Goal: Task Accomplishment & Management: Complete application form

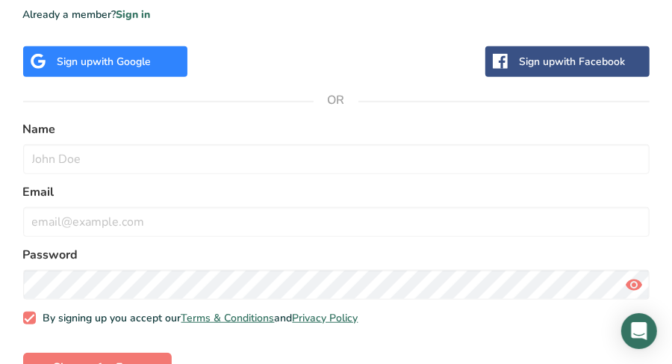
scroll to position [523, 0]
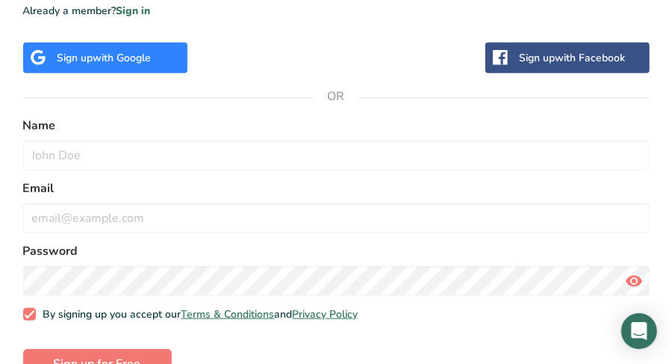
click at [164, 69] on div "Sign up with Google" at bounding box center [105, 58] width 164 height 31
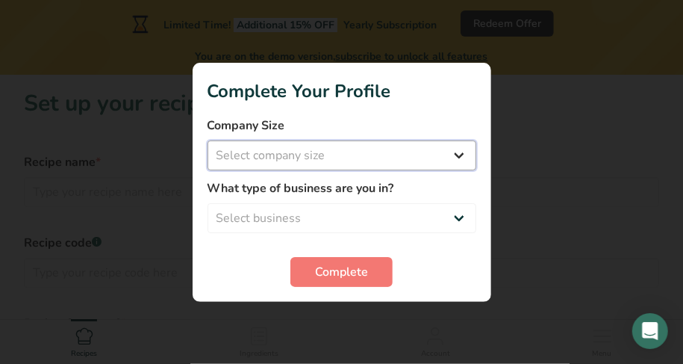
click at [368, 158] on select "Select company size Fewer than 10 Employees 10 to 50 Employees 51 to 500 Employ…" at bounding box center [342, 155] width 269 height 30
select select "1"
click at [208, 140] on select "Select company size Fewer than 10 Employees 10 to 50 Employees 51 to 500 Employ…" at bounding box center [342, 155] width 269 height 30
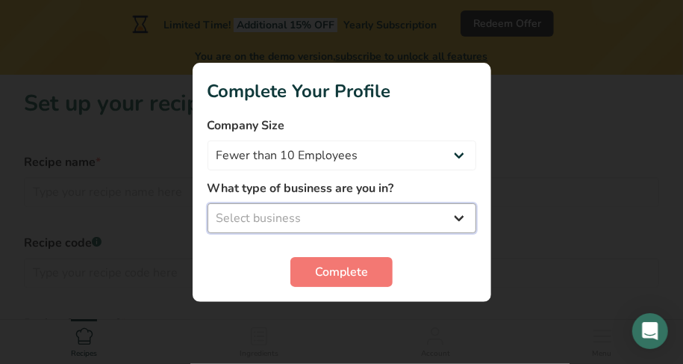
click at [367, 206] on select "Select business Packaged Food Manufacturer Restaurant & Cafe Bakery Meal Plans …" at bounding box center [342, 218] width 269 height 30
select select "1"
click at [208, 203] on select "Select business Packaged Food Manufacturer Restaurant & Cafe Bakery Meal Plans …" at bounding box center [342, 218] width 269 height 30
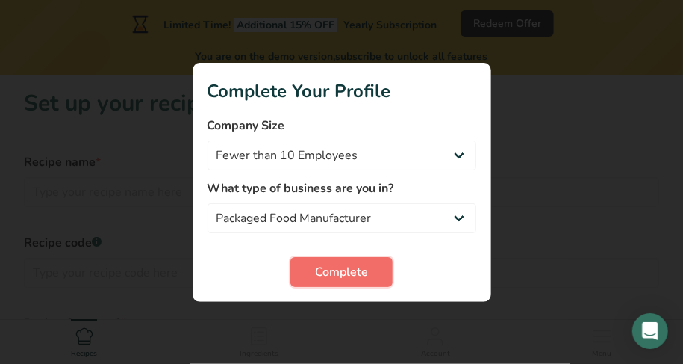
click at [356, 269] on span "Complete" at bounding box center [341, 272] width 53 height 18
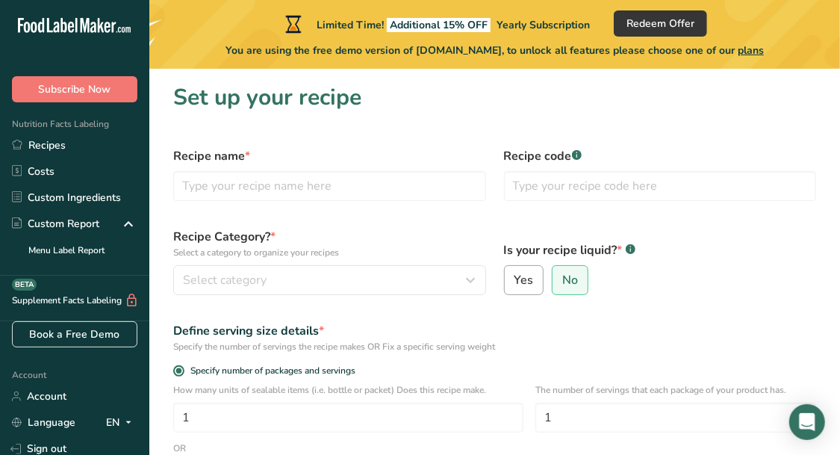
click at [519, 268] on label "Yes" at bounding box center [524, 280] width 40 height 30
click at [515, 276] on input "Yes" at bounding box center [510, 281] width 10 height 10
radio input "true"
radio input "false"
select select "22"
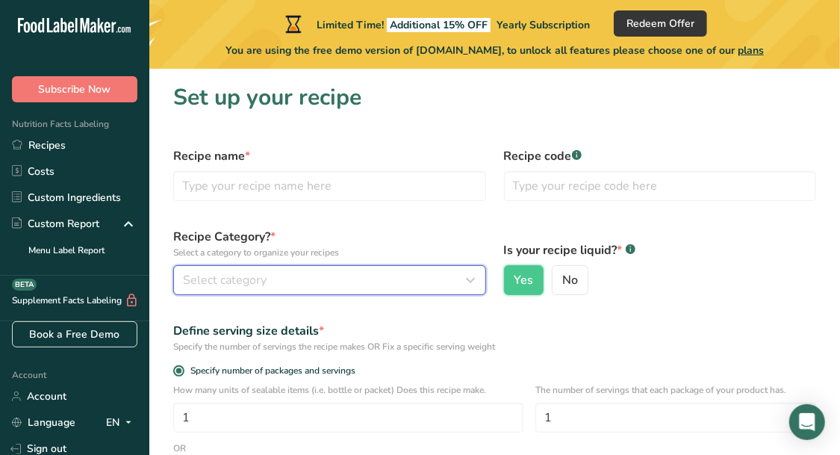
click at [388, 275] on div "Select category" at bounding box center [325, 280] width 285 height 18
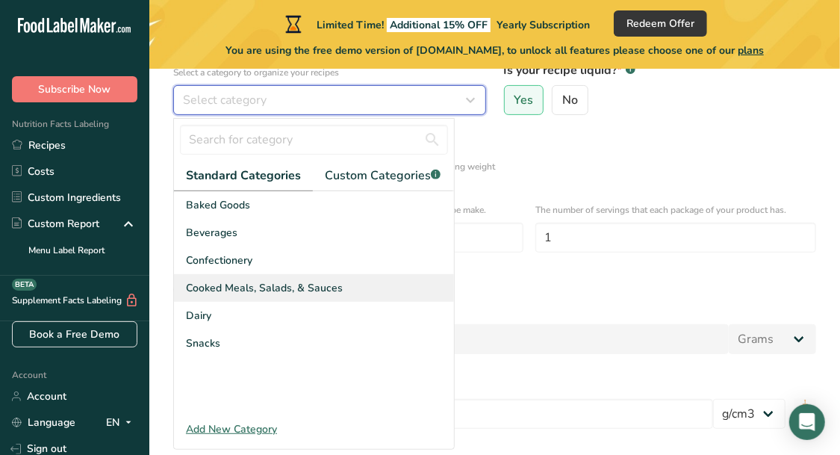
scroll to position [280, 0]
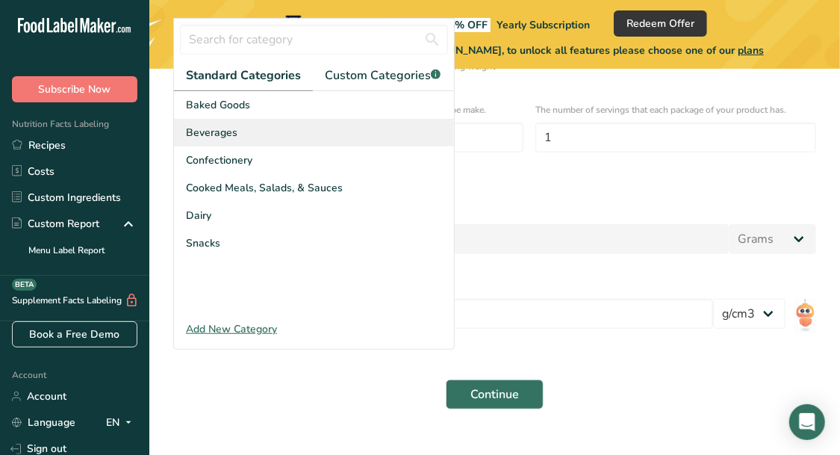
click at [265, 134] on div "Beverages" at bounding box center [314, 133] width 280 height 28
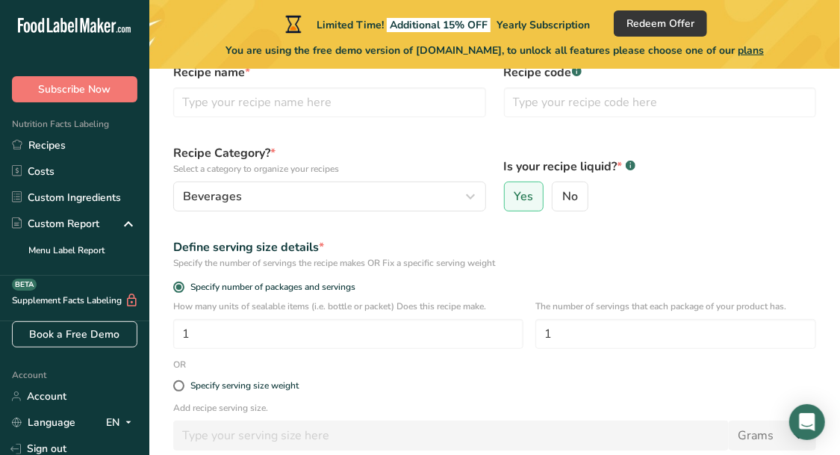
scroll to position [93, 0]
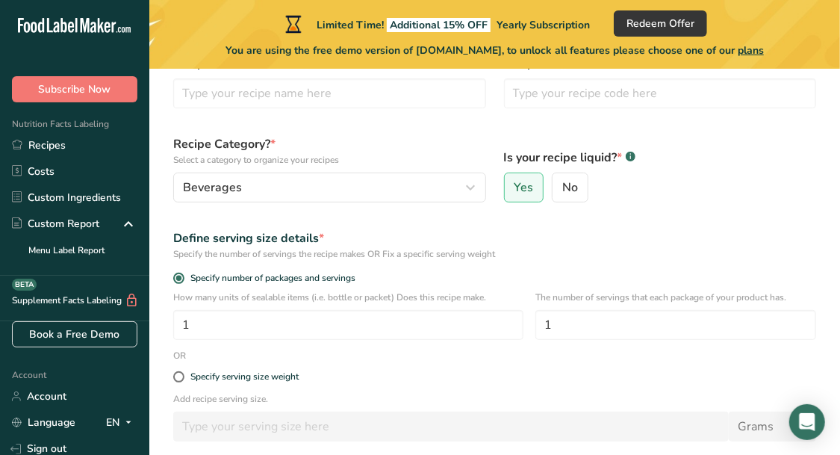
click at [369, 317] on div "How many units of sealable items (i.e. bottle or packet) Does this recipe make.…" at bounding box center [348, 315] width 350 height 49
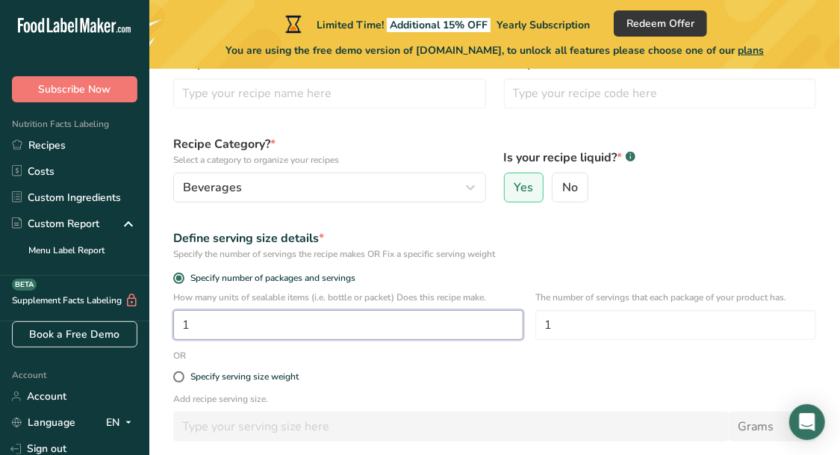
click at [371, 329] on input "1" at bounding box center [348, 325] width 350 height 30
type input "1"
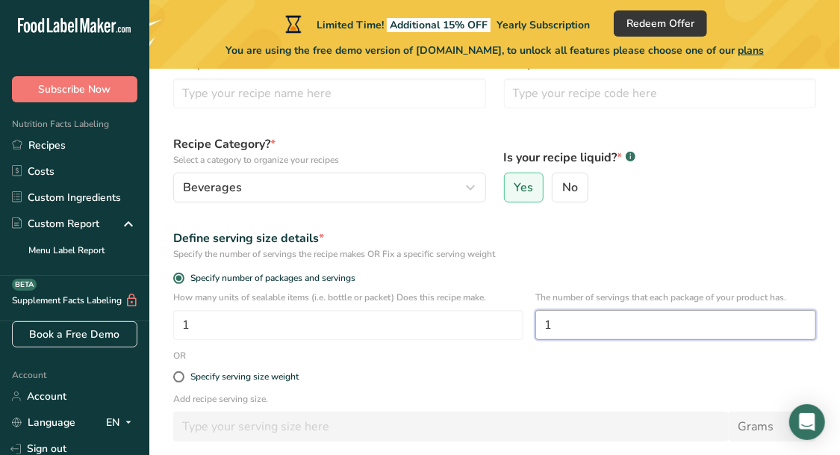
click at [632, 331] on input "1" at bounding box center [676, 325] width 281 height 30
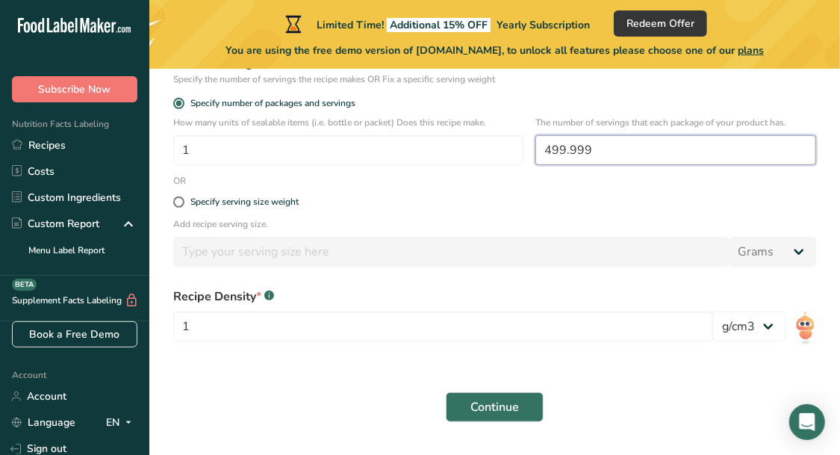
scroll to position [280, 0]
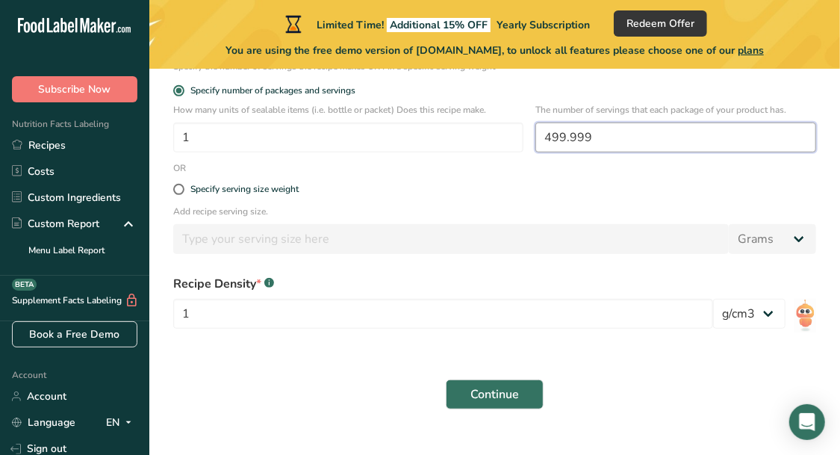
type input "499.999"
click at [272, 193] on div "Specify serving size weight" at bounding box center [494, 190] width 661 height 30
click at [276, 195] on div "Specify serving size weight" at bounding box center [244, 189] width 108 height 11
click at [183, 194] on input "Specify serving size weight" at bounding box center [178, 189] width 10 height 10
radio input "true"
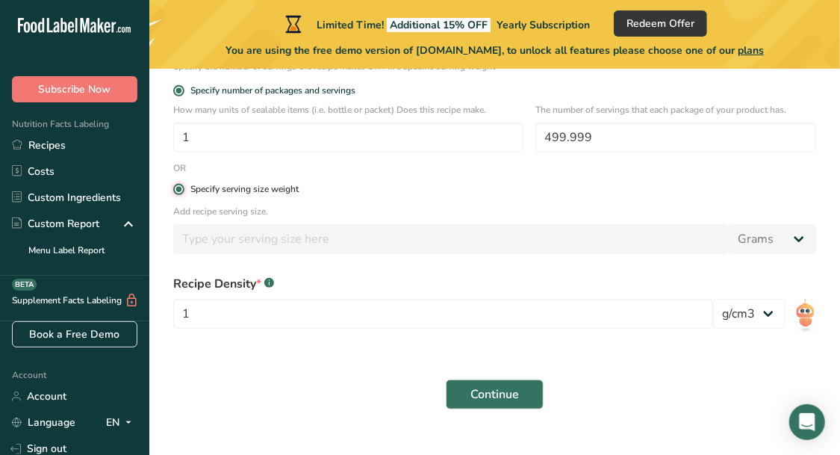
radio input "false"
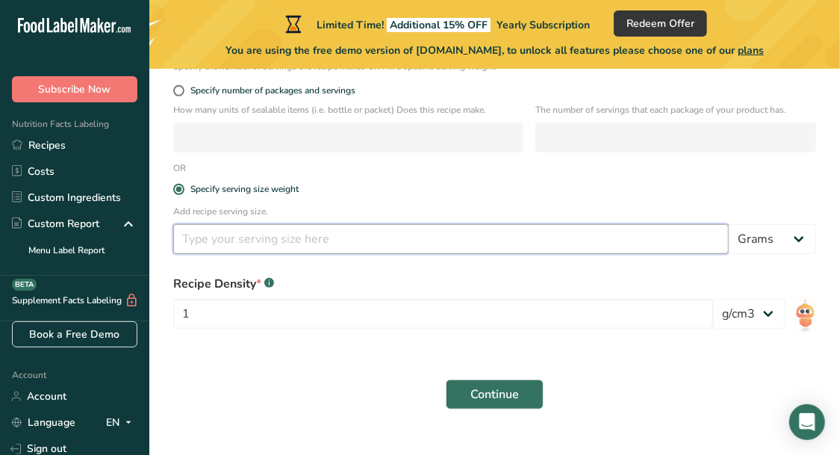
click at [557, 246] on input "number" at bounding box center [451, 239] width 556 height 30
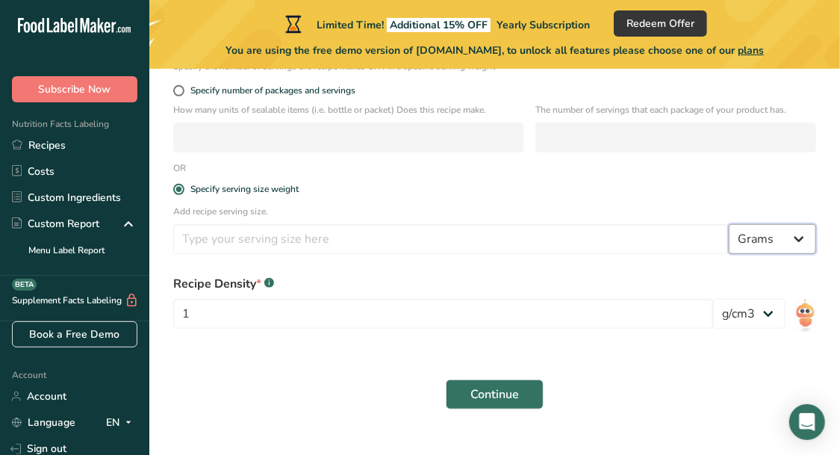
click at [671, 254] on select "Grams kg mg mcg lb oz l mL fl oz tbsp tsp cup qt gallon" at bounding box center [772, 239] width 87 height 30
select select "17"
click at [671, 237] on select "Grams kg mg mcg lb oz l mL fl oz tbsp tsp cup qt gallon" at bounding box center [772, 239] width 87 height 30
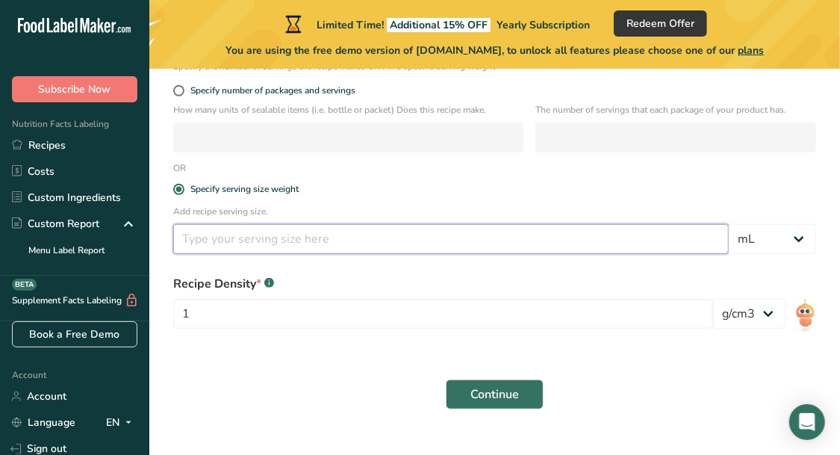
click at [545, 239] on input "number" at bounding box center [451, 239] width 556 height 30
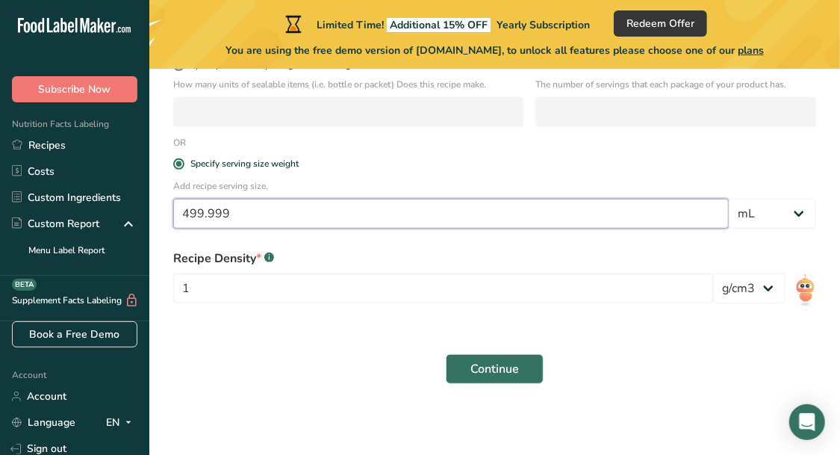
scroll to position [319, 0]
type input "499.999"
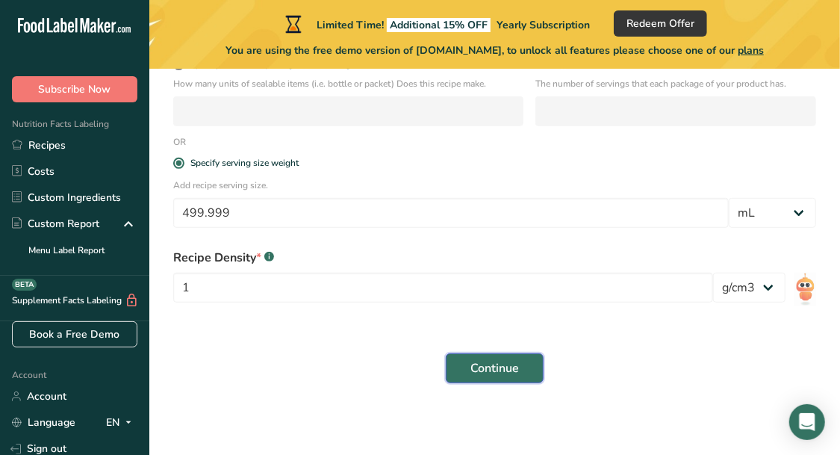
click at [471, 359] on span "Continue" at bounding box center [495, 368] width 49 height 18
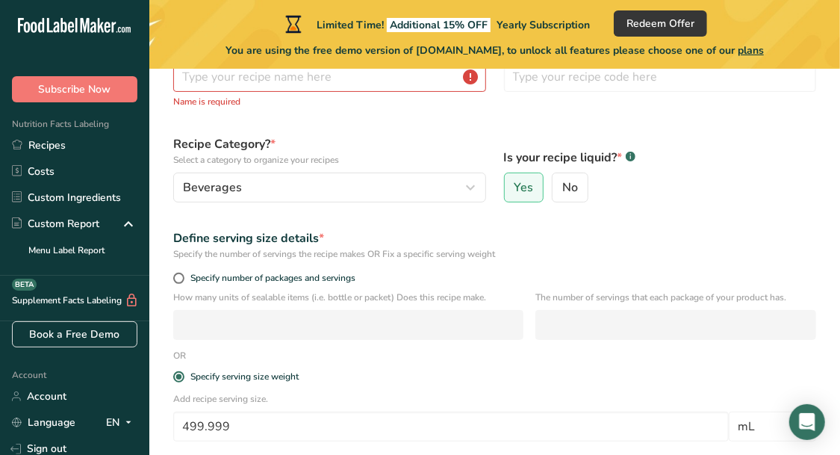
scroll to position [0, 0]
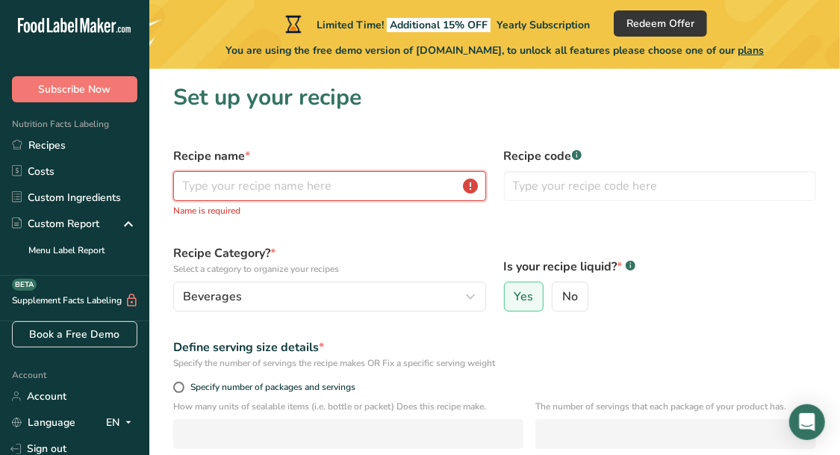
click at [353, 189] on input "text" at bounding box center [329, 186] width 313 height 30
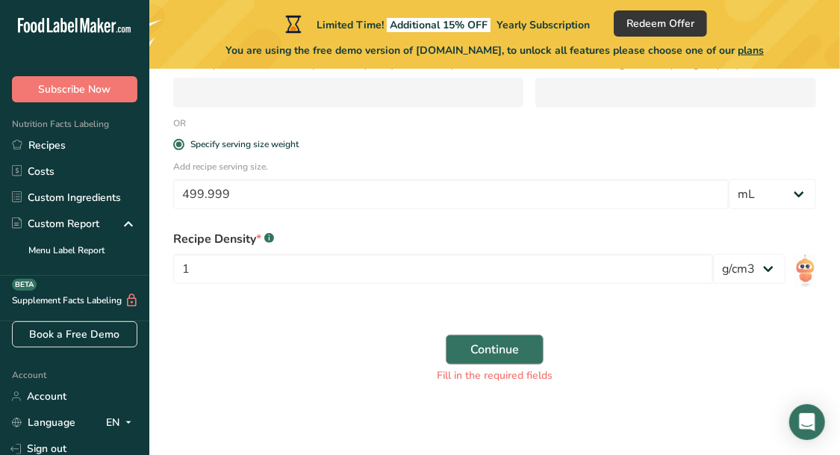
type input "Filtered Water"
click at [495, 350] on span "Continue" at bounding box center [495, 350] width 49 height 18
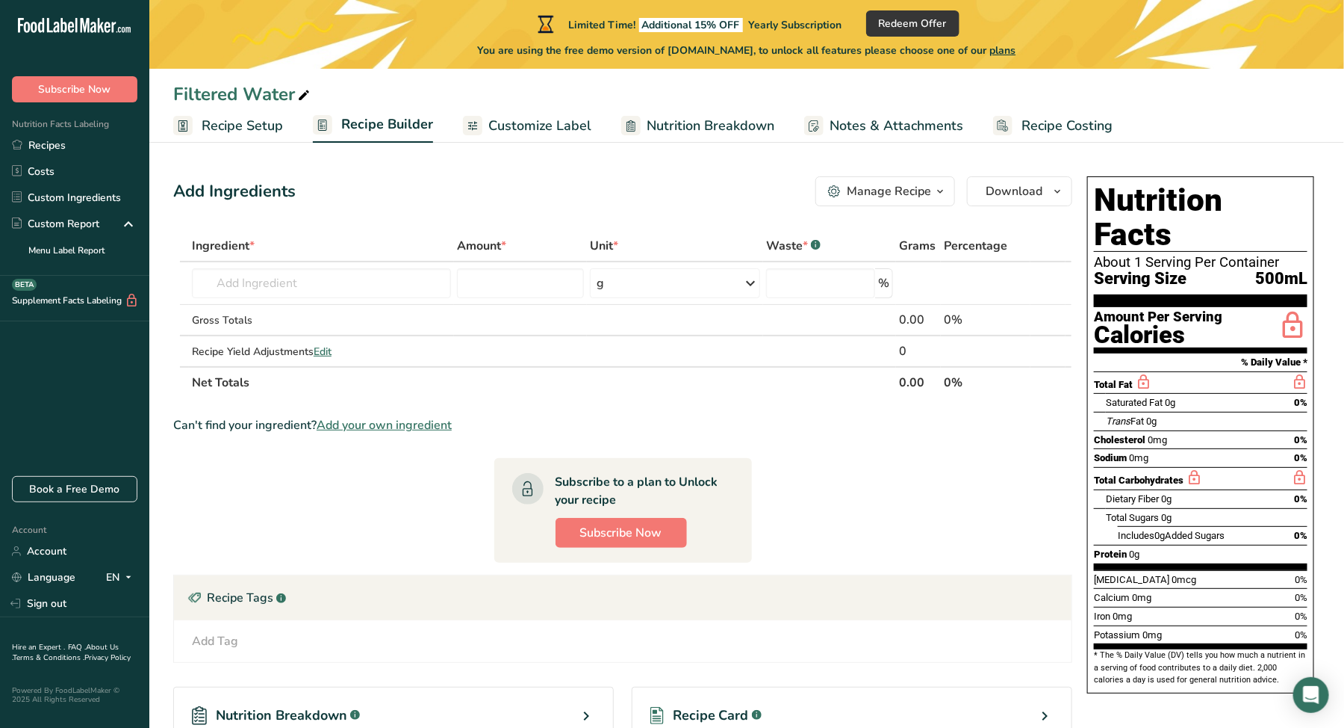
click at [498, 114] on link "Customize Label" at bounding box center [527, 126] width 128 height 34
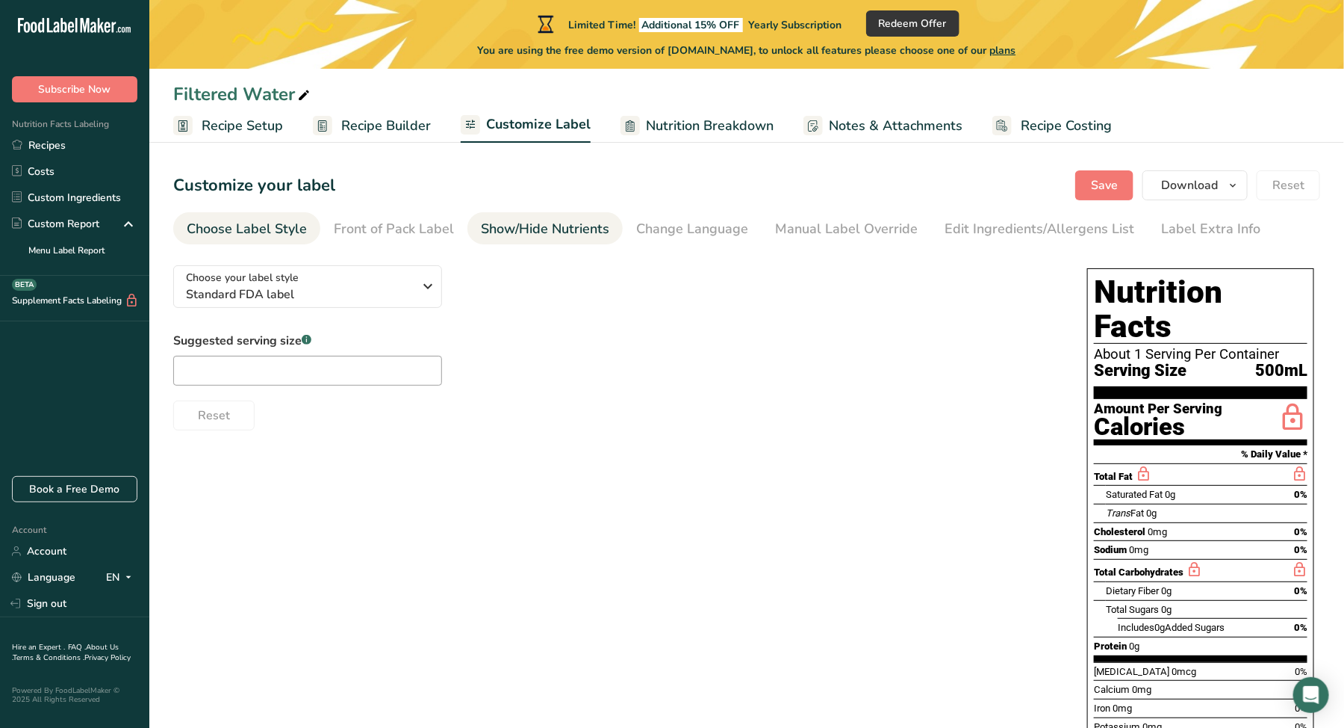
scroll to position [55, 0]
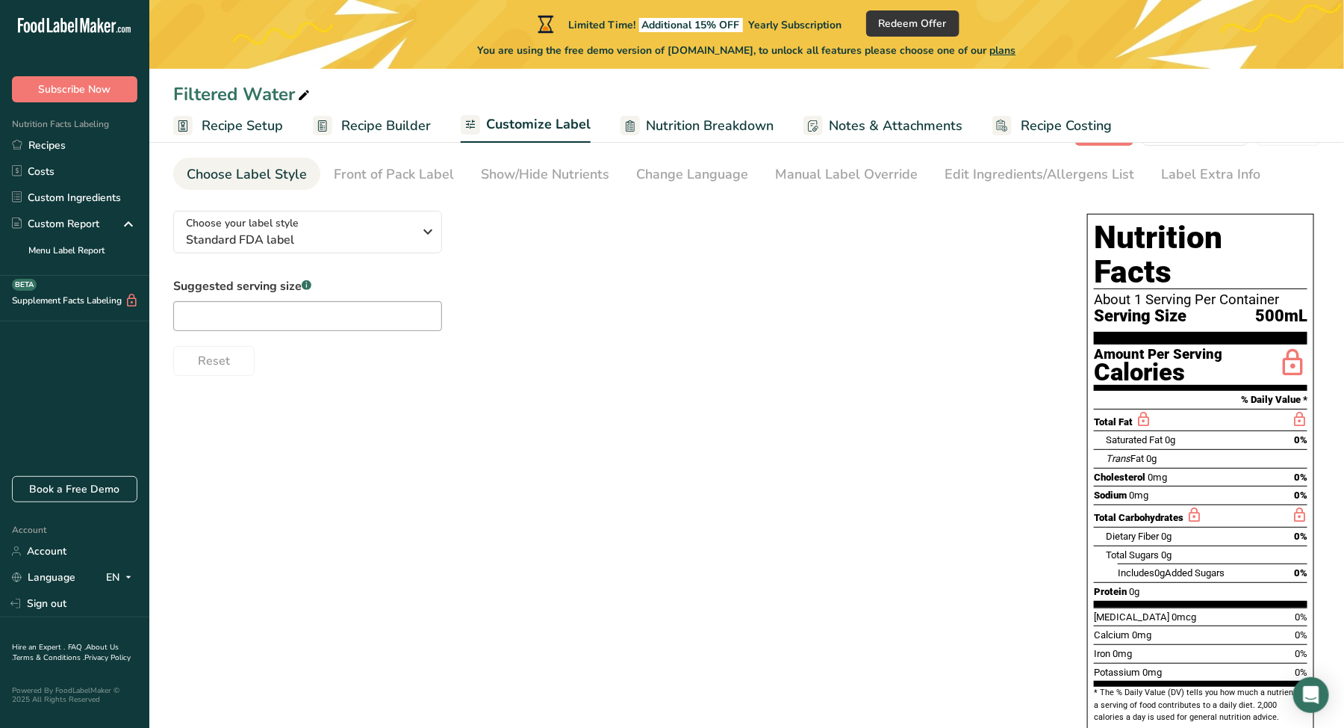
click at [249, 132] on span "Recipe Setup" at bounding box center [242, 126] width 81 height 20
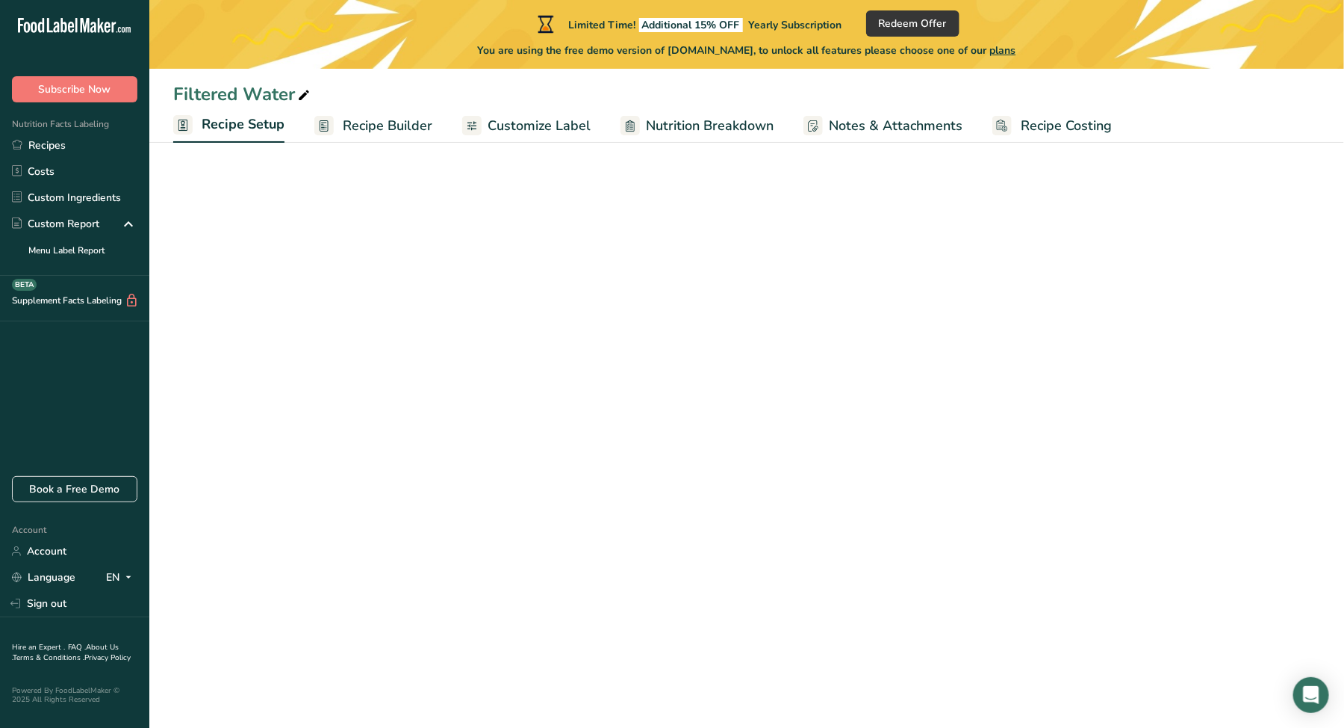
select select "17"
select select "22"
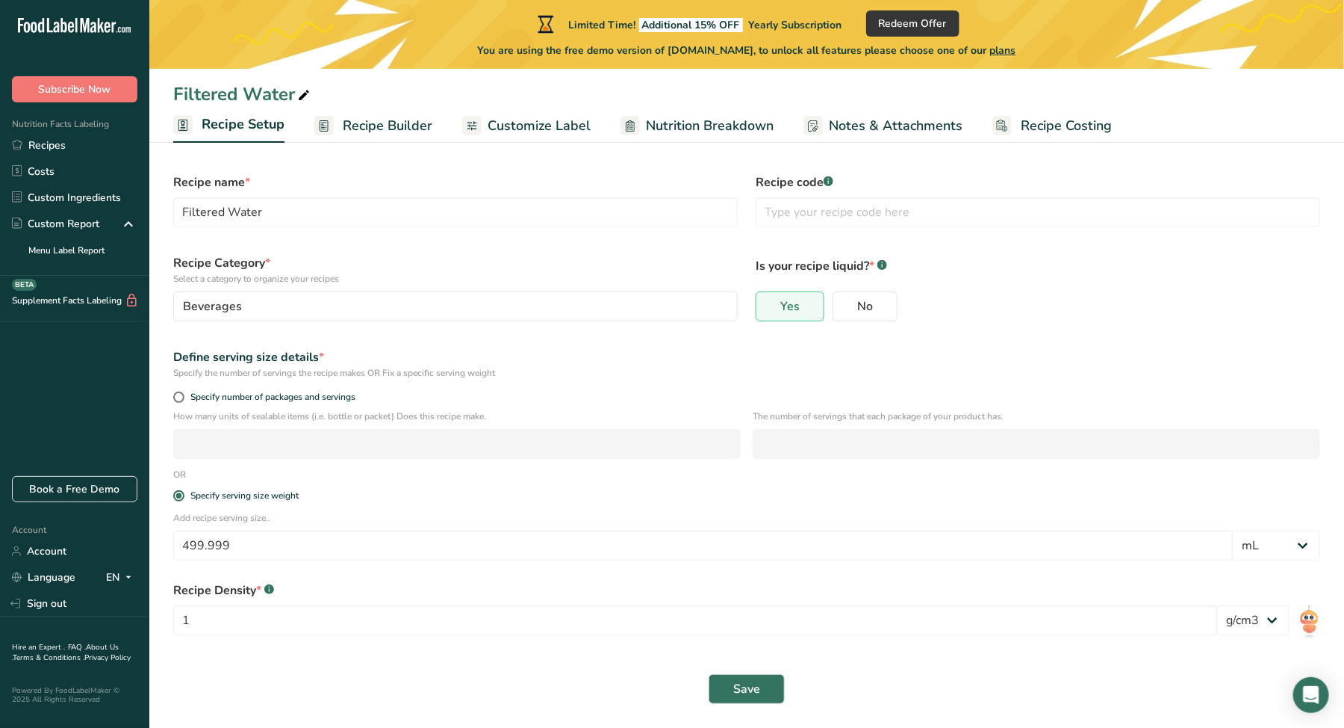
click at [403, 131] on span "Recipe Builder" at bounding box center [388, 126] width 90 height 20
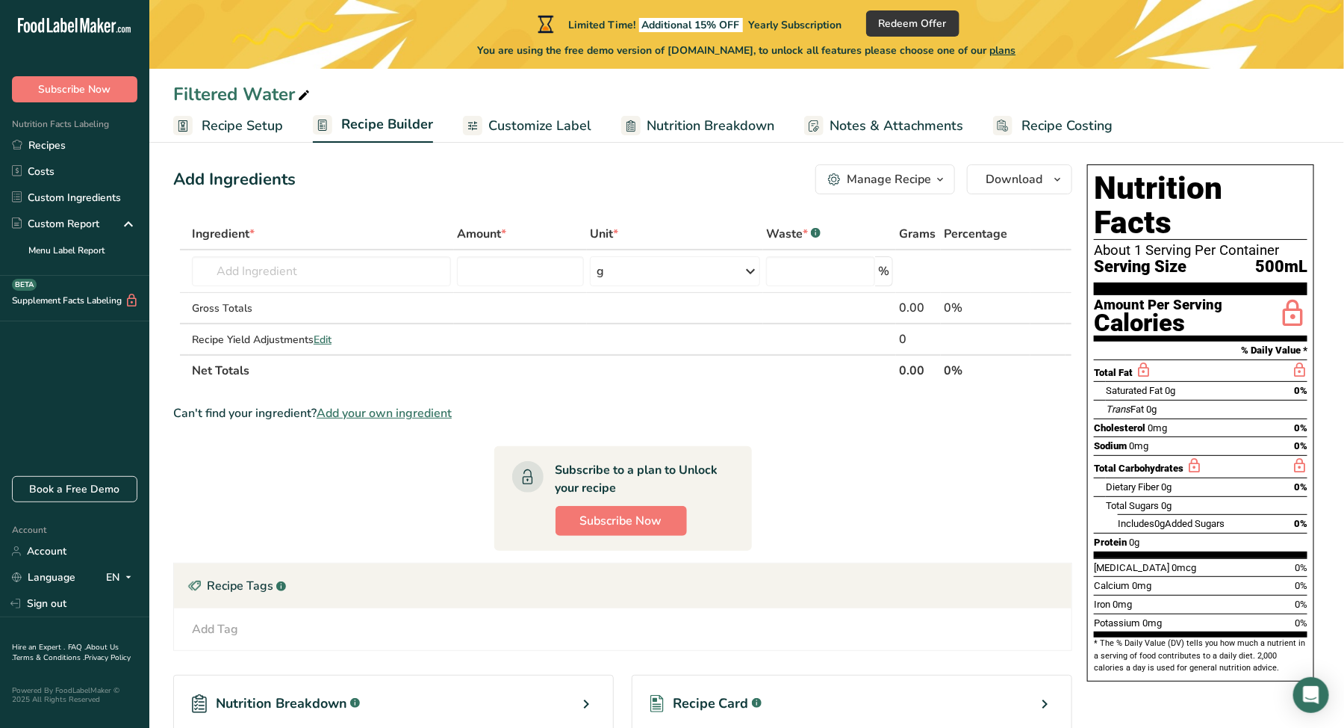
click at [507, 120] on span "Customize Label" at bounding box center [539, 126] width 103 height 20
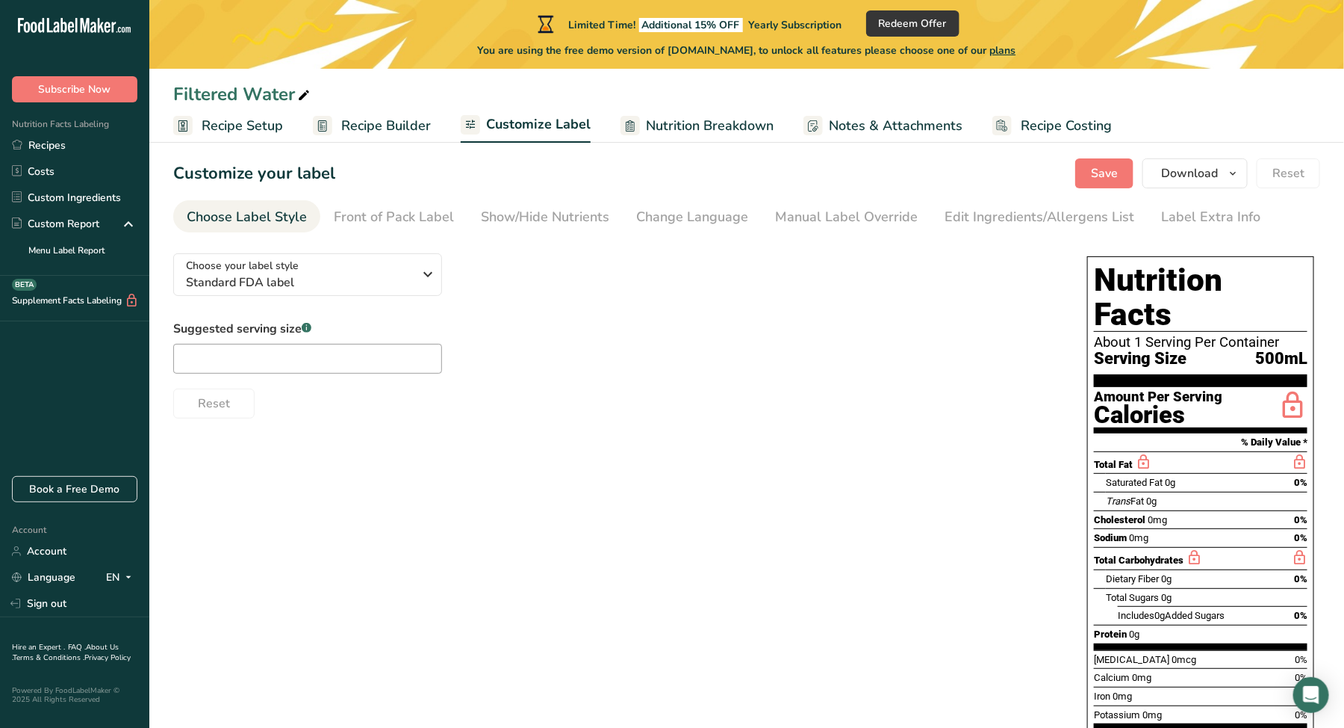
click at [671, 124] on span "Notes & Attachments" at bounding box center [896, 126] width 134 height 20
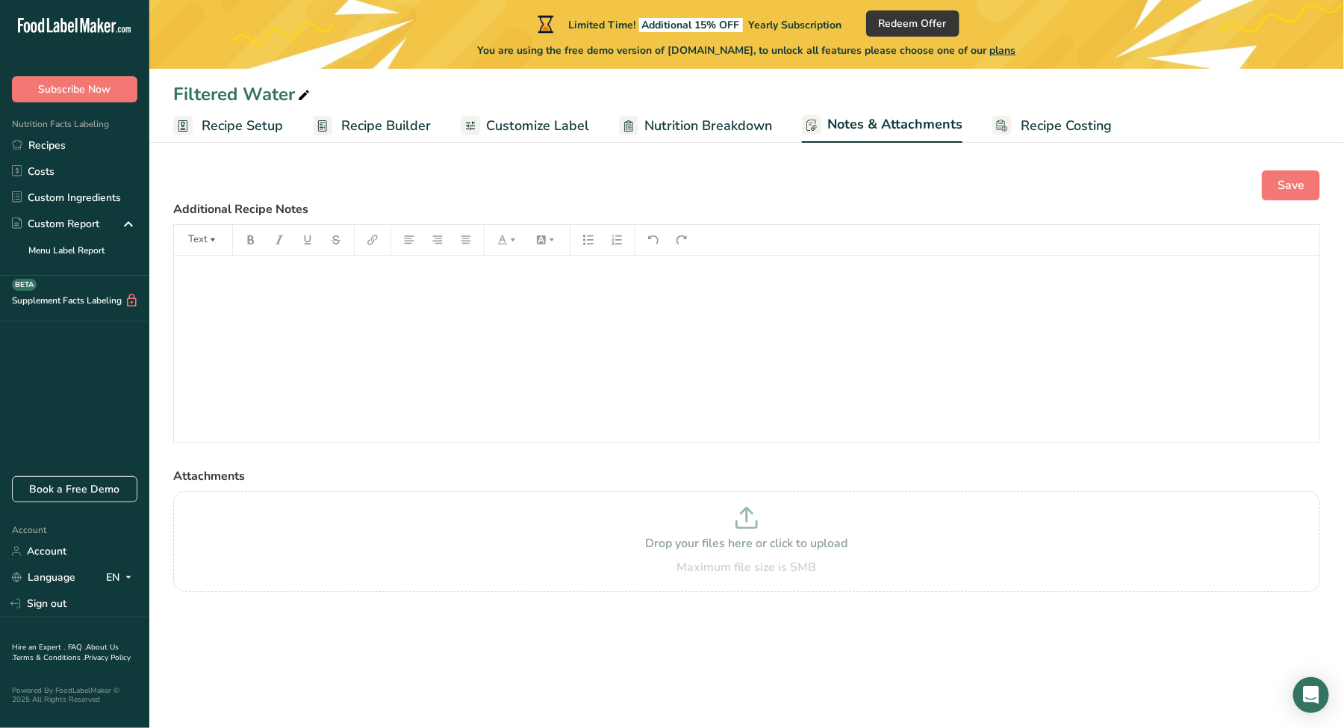
click at [671, 125] on span "Nutrition Breakdown" at bounding box center [709, 126] width 128 height 20
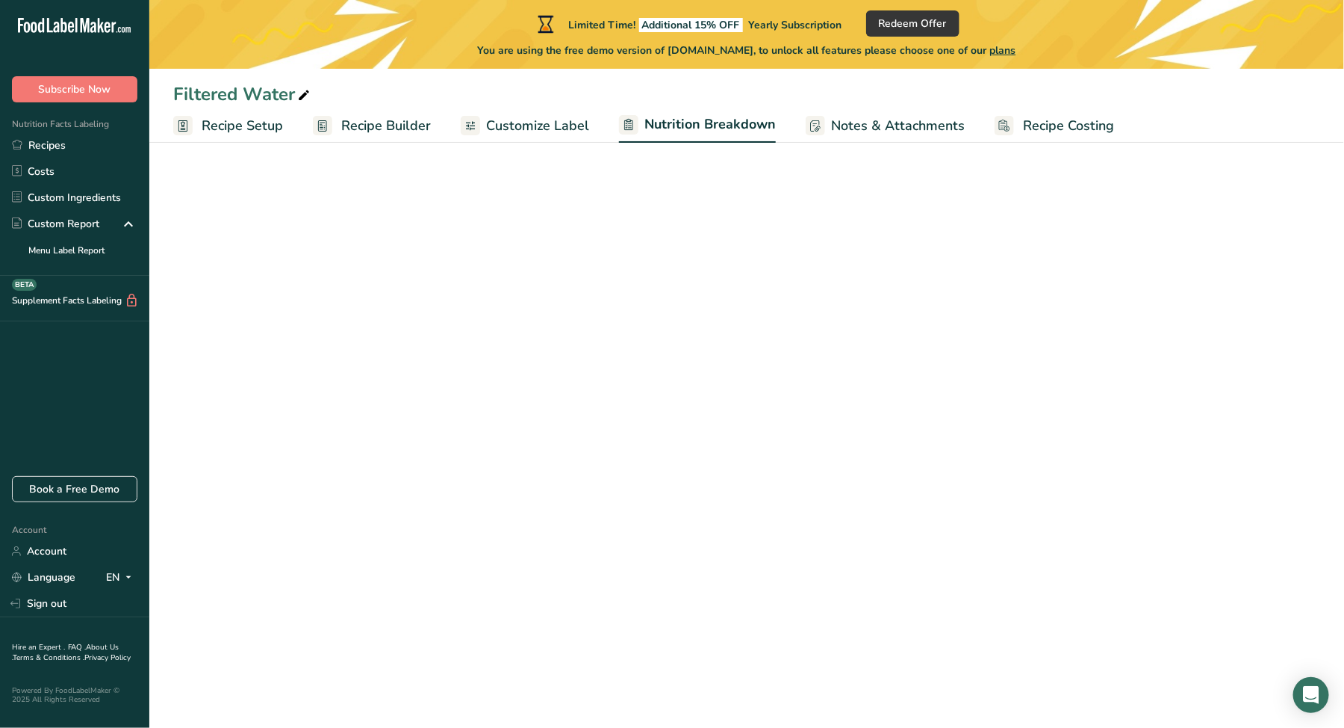
select select "Calories"
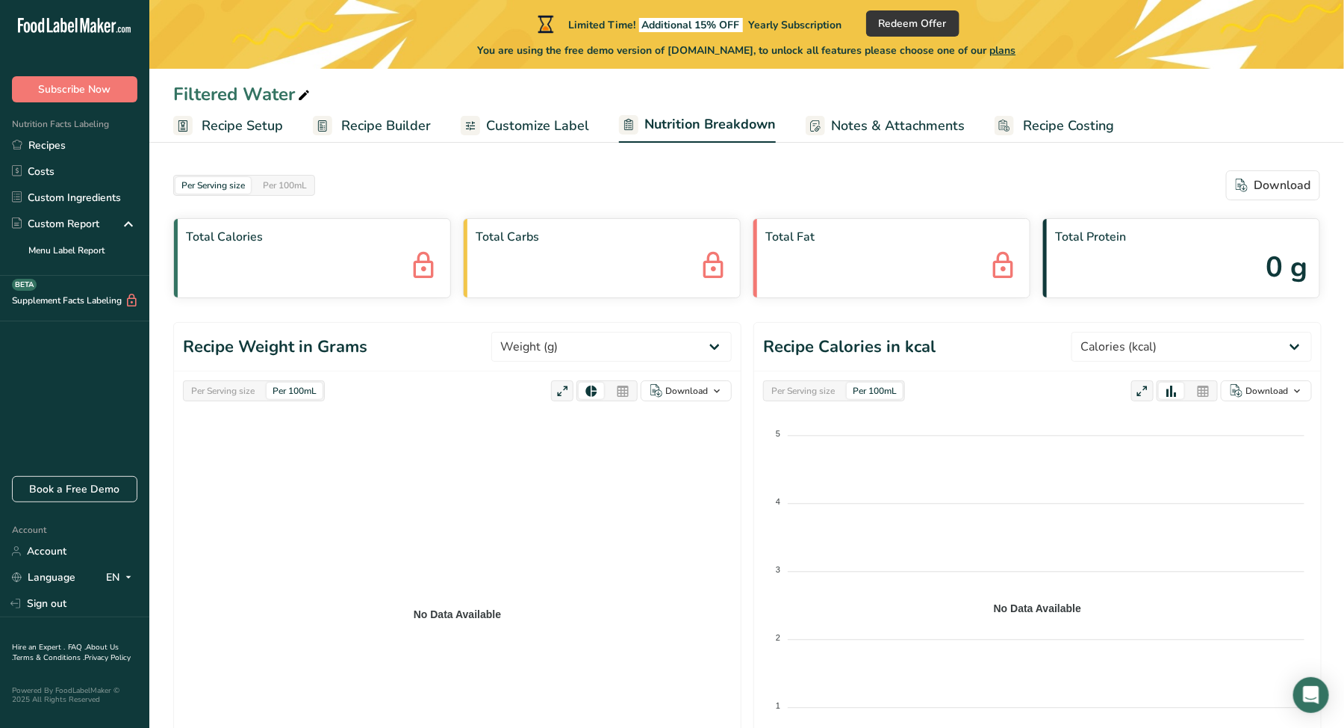
click at [568, 134] on span "Customize Label" at bounding box center [537, 126] width 103 height 20
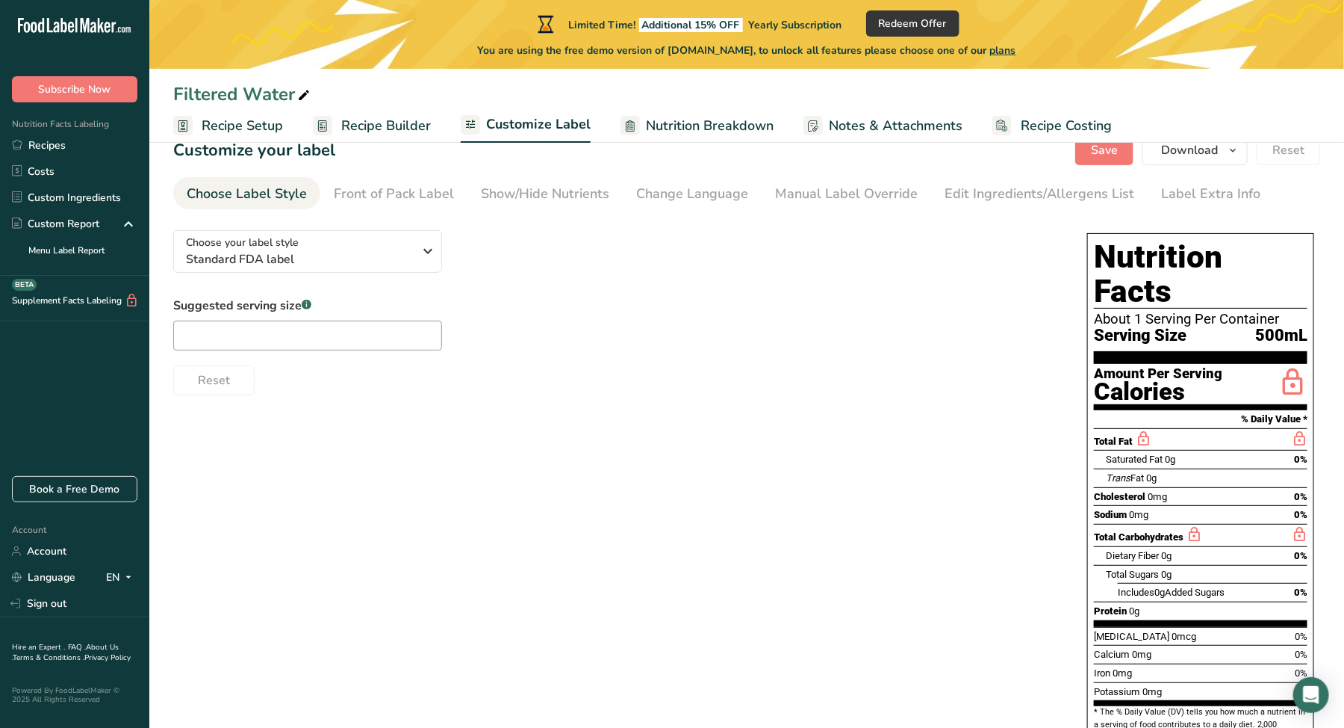
scroll to position [55, 0]
